Goal: Information Seeking & Learning: Compare options

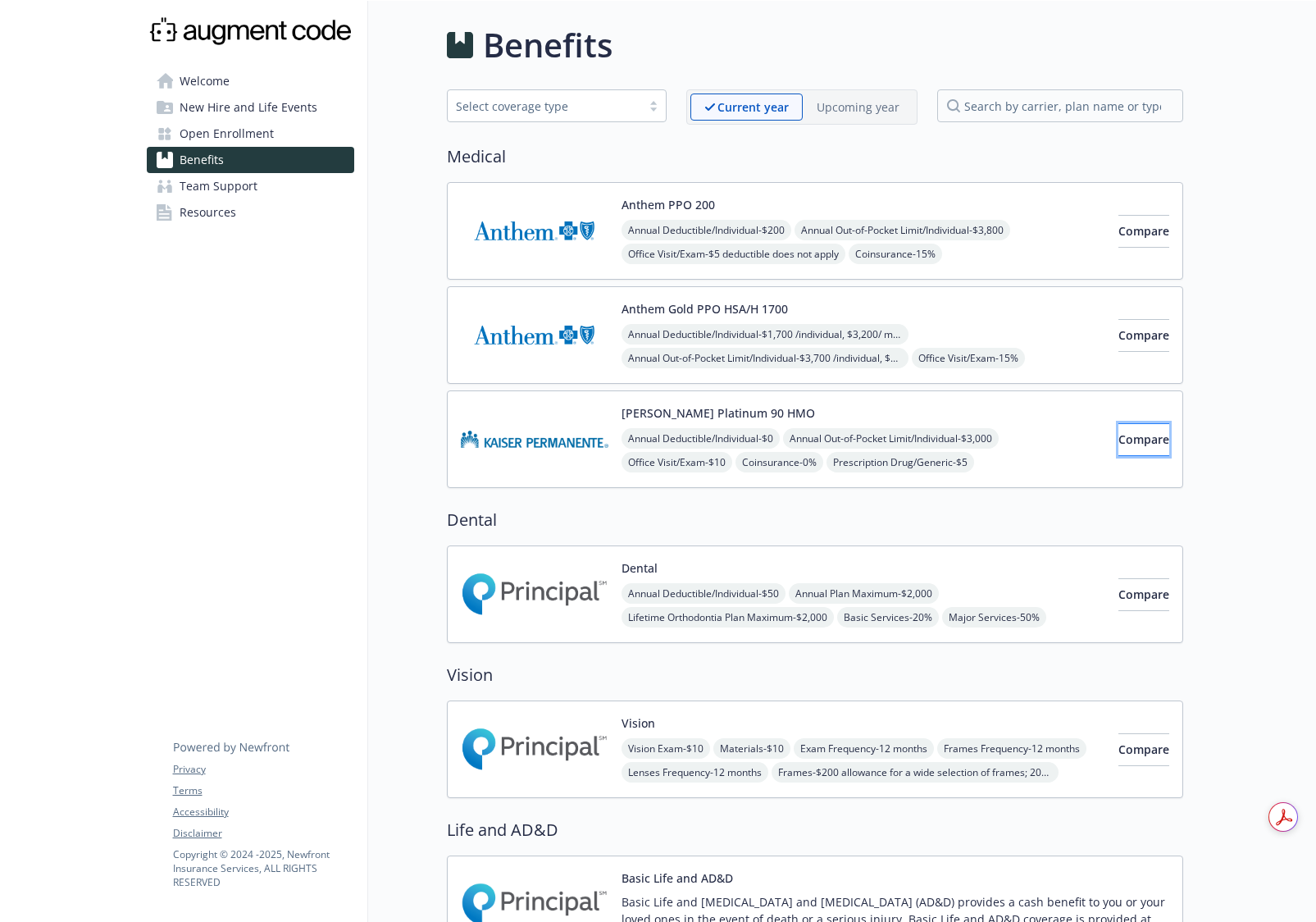
click at [1131, 438] on span "Compare" at bounding box center [1143, 439] width 51 height 15
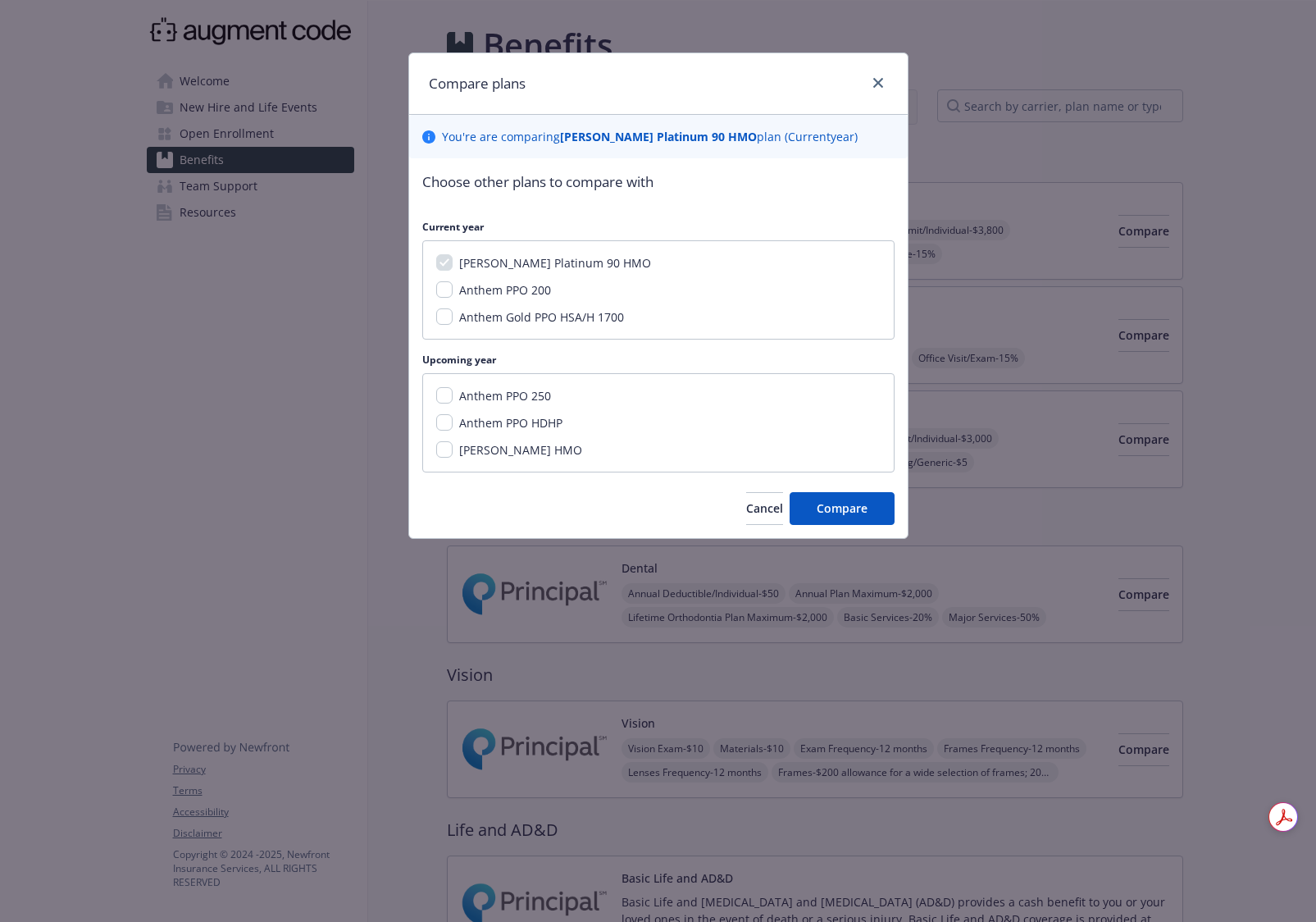
click at [484, 451] on span "[PERSON_NAME] HMO" at bounding box center [521, 450] width 123 height 15
click at [452, 451] on input "[PERSON_NAME] HMO" at bounding box center [444, 449] width 16 height 16
checkbox input "true"
click at [824, 509] on span "Compare" at bounding box center [842, 507] width 51 height 15
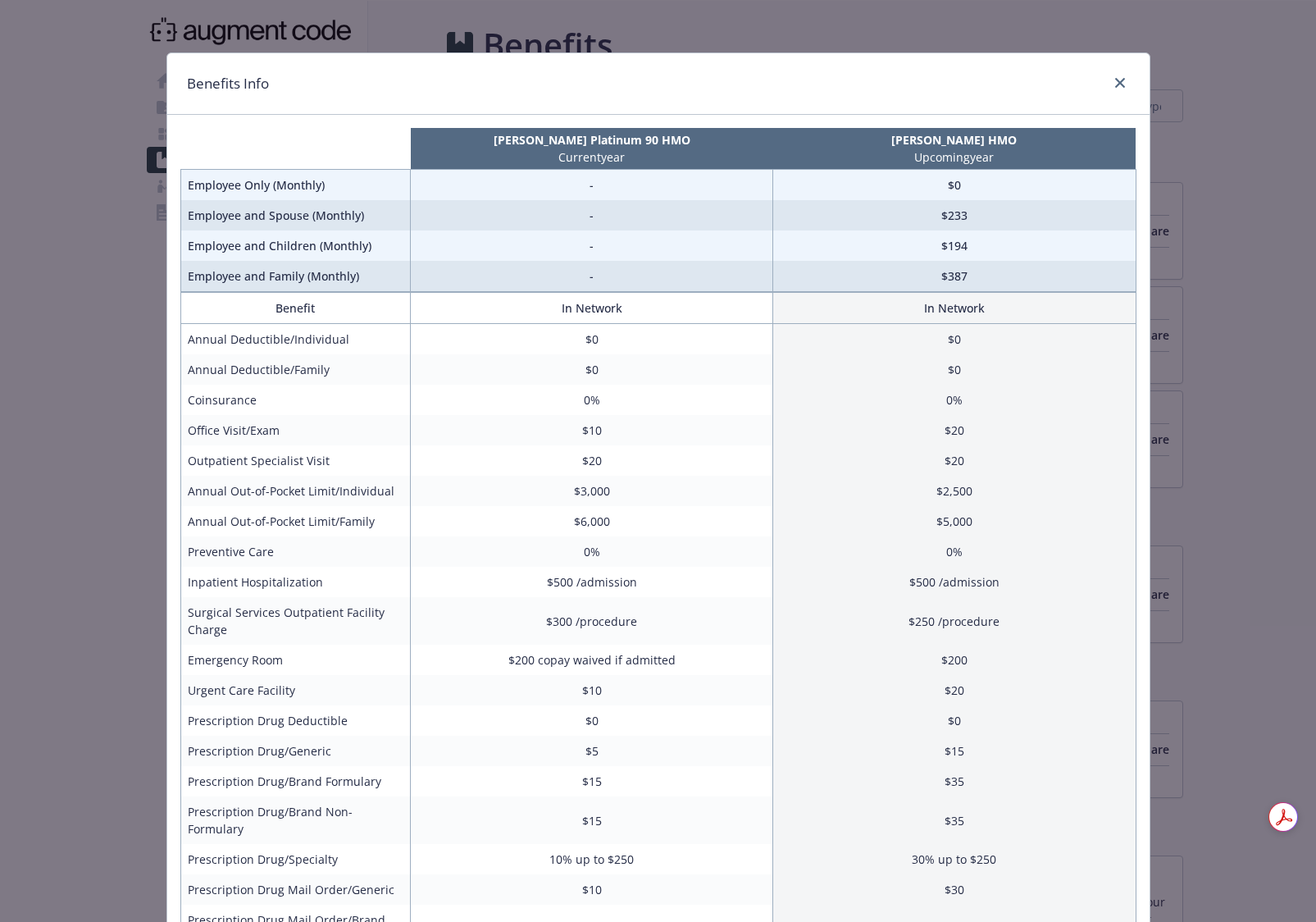
click at [1263, 494] on div "Benefits Info [PERSON_NAME] Platinum 90 HMO Current year [PERSON_NAME] HMO Upco…" at bounding box center [658, 461] width 1316 height 922
click at [1104, 77] on div "compare plan details" at bounding box center [1117, 83] width 27 height 21
click at [1115, 83] on icon "close" at bounding box center [1120, 83] width 9 height 9
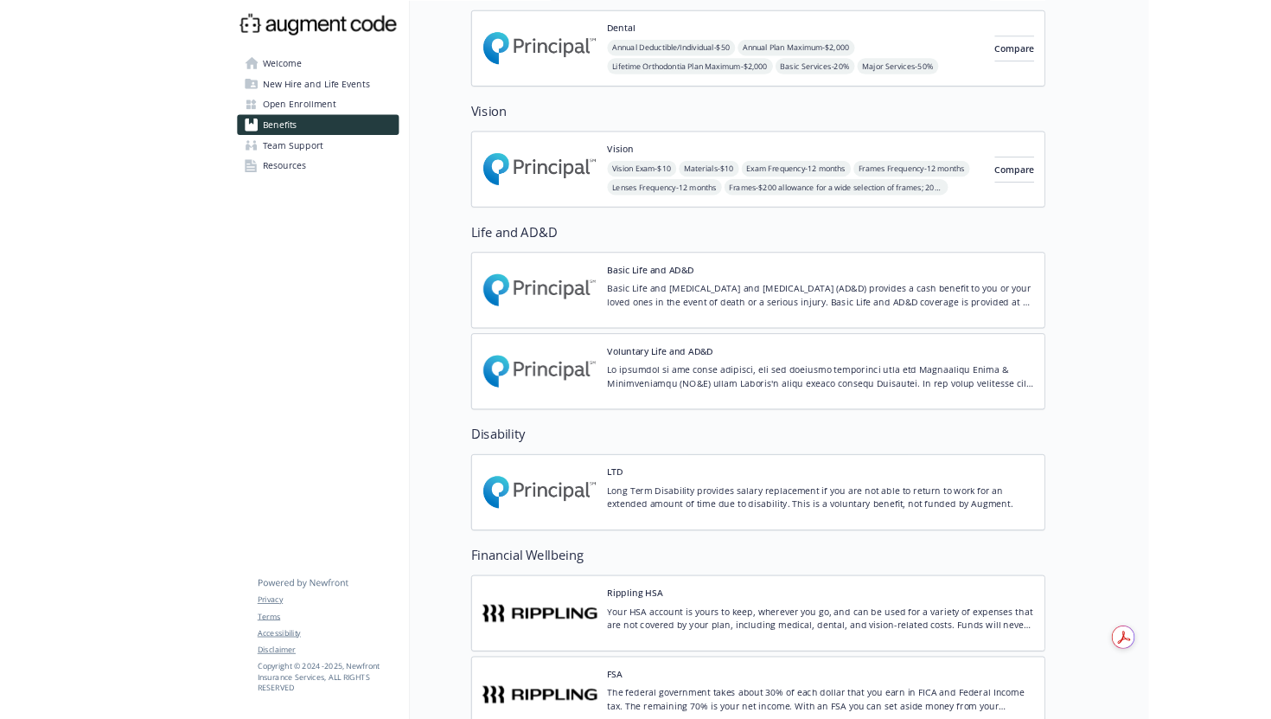
scroll to position [561, 0]
